Goal: Transaction & Acquisition: Download file/media

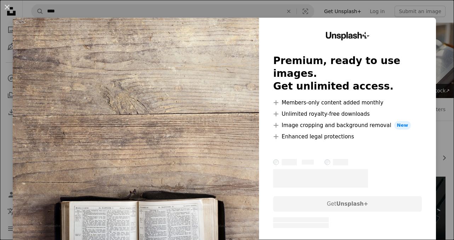
scroll to position [634, 0]
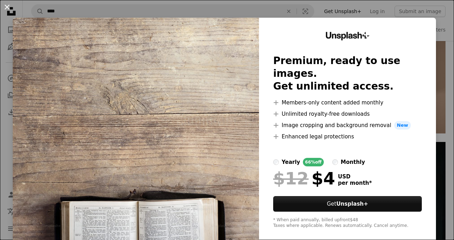
click at [6, 6] on button "An X shape" at bounding box center [7, 7] width 8 height 8
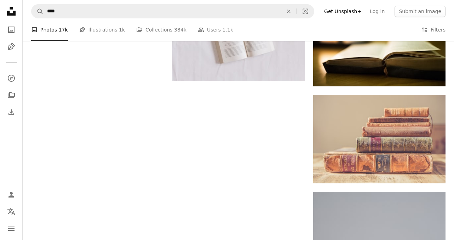
scroll to position [1104, 0]
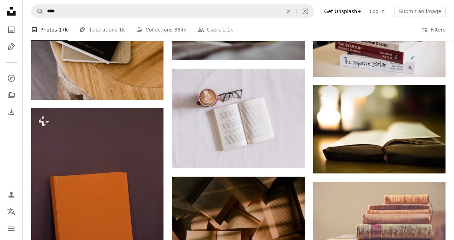
scroll to position [990, 0]
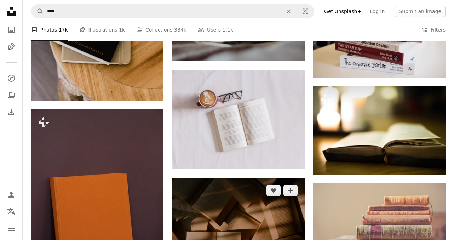
click at [245, 178] on img at bounding box center [238, 222] width 132 height 88
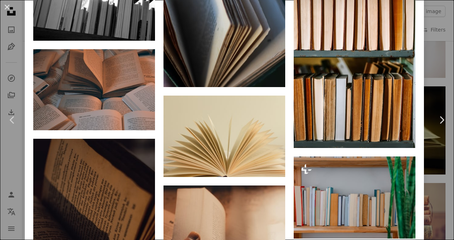
scroll to position [2326, 0]
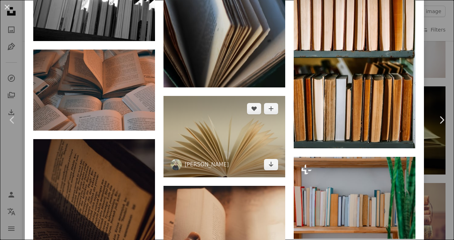
click at [246, 96] on img at bounding box center [225, 136] width 122 height 81
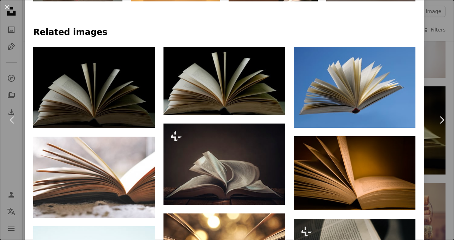
scroll to position [434, 0]
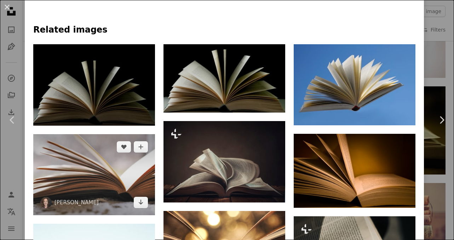
click at [104, 134] on img at bounding box center [94, 174] width 122 height 81
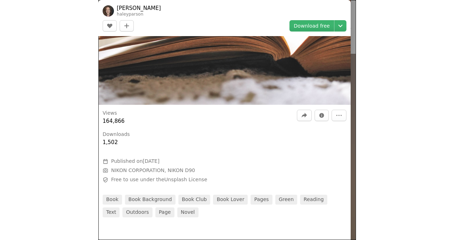
scroll to position [189631, 0]
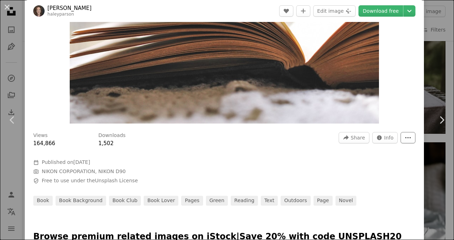
click at [411, 137] on icon "More Actions" at bounding box center [408, 137] width 6 height 6
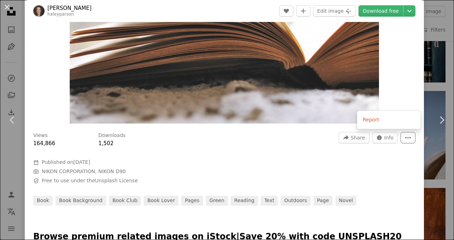
click at [411, 138] on icon "More Actions" at bounding box center [408, 137] width 5 height 1
click at [388, 140] on button "Info icon Info" at bounding box center [385, 137] width 26 height 11
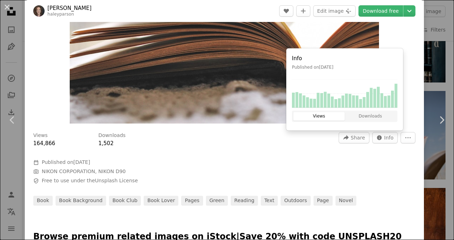
click at [380, 175] on div "Views 164,866 Downloads 1,502 A forward-right arrow Share Info icon Info More A…" at bounding box center [224, 166] width 399 height 79
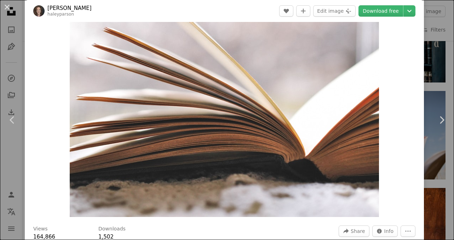
scroll to position [0, 0]
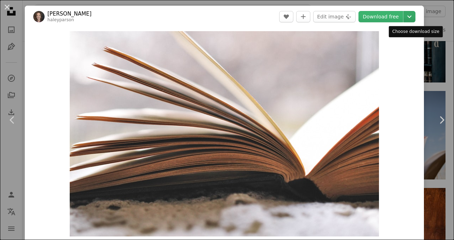
click at [412, 17] on icon "Choose download size" at bounding box center [409, 17] width 4 height 2
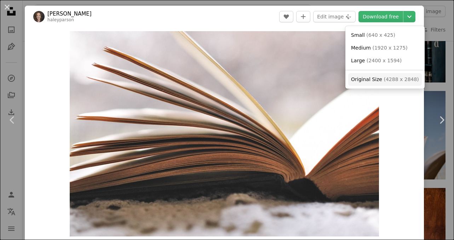
click at [405, 82] on span "( 4288 x 2848 )" at bounding box center [401, 79] width 35 height 6
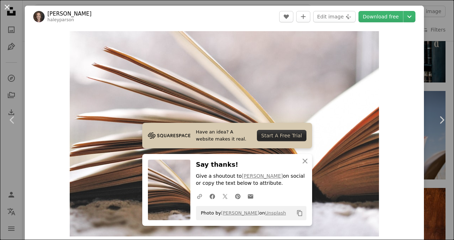
click at [7, 7] on button "An X shape" at bounding box center [7, 7] width 8 height 8
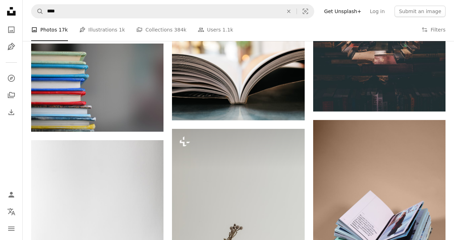
scroll to position [489, 0]
